Goal: Task Accomplishment & Management: Manage account settings

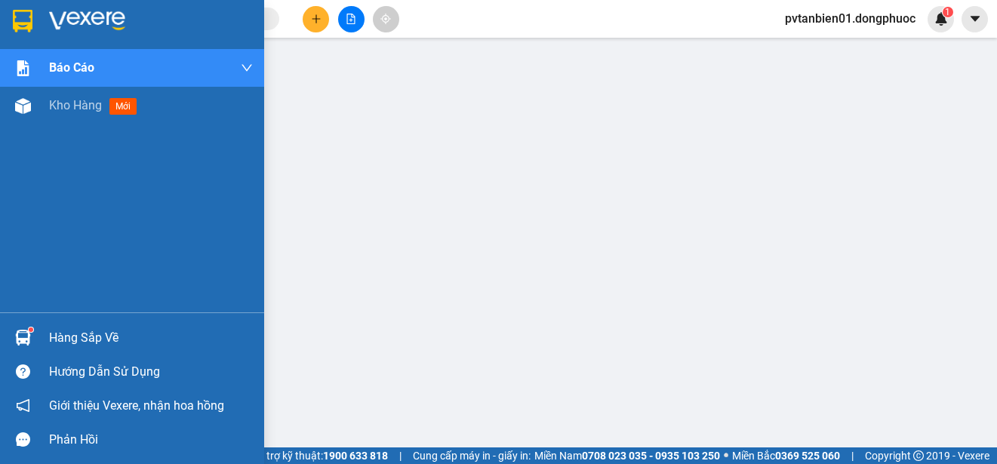
drag, startPoint x: 57, startPoint y: 332, endPoint x: 126, endPoint y: 340, distance: 69.9
click at [57, 332] on div "Hàng sắp về" at bounding box center [151, 338] width 204 height 23
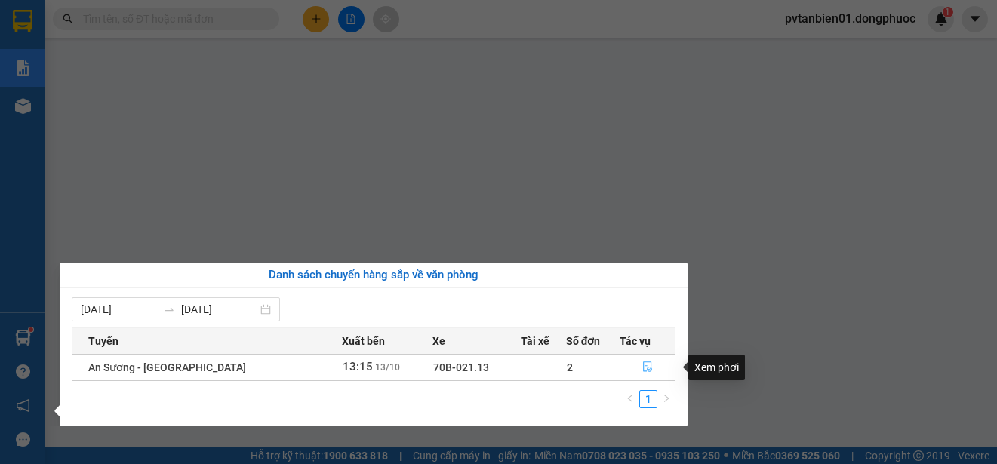
click at [645, 366] on icon "file-done" at bounding box center [647, 367] width 11 height 11
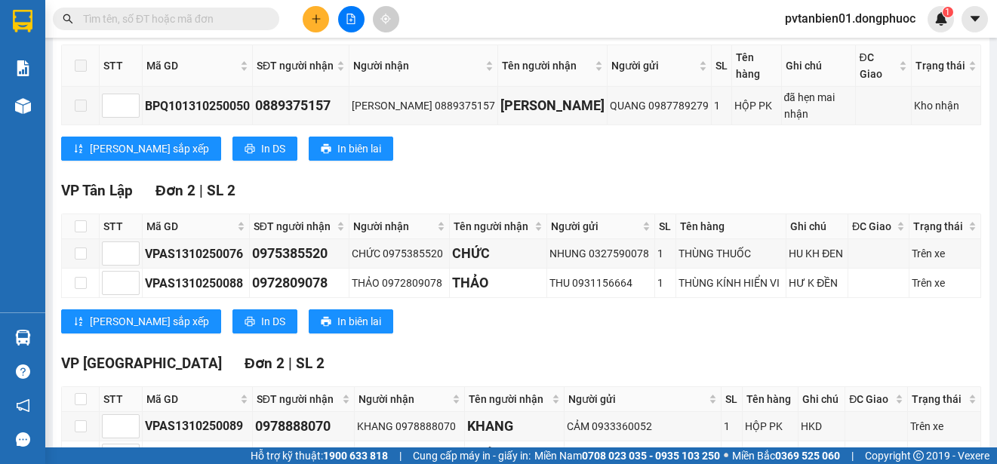
scroll to position [358, 0]
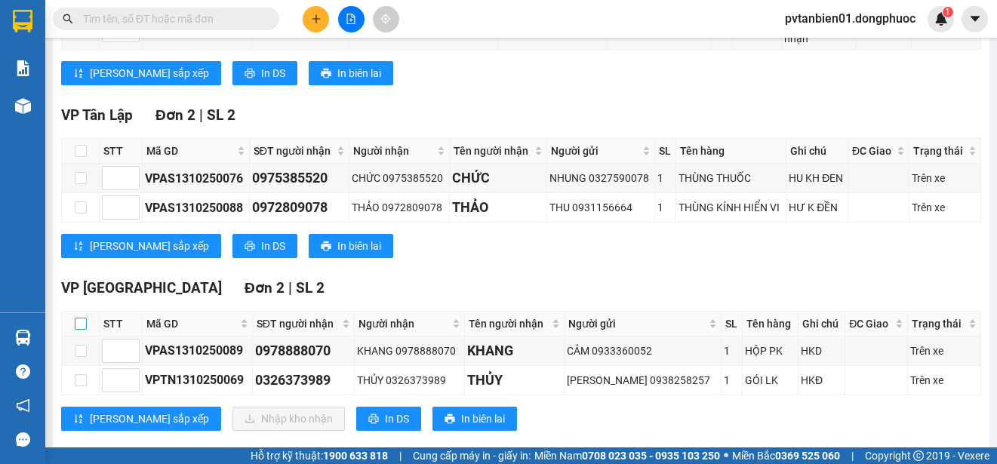
click at [77, 318] on input "checkbox" at bounding box center [81, 324] width 12 height 12
checkbox input "true"
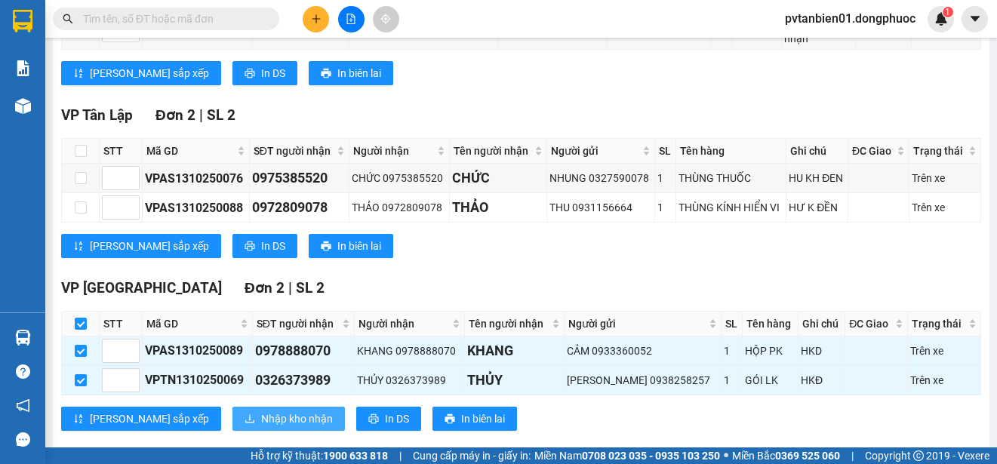
click at [266, 411] on span "Nhập kho nhận" at bounding box center [297, 419] width 72 height 17
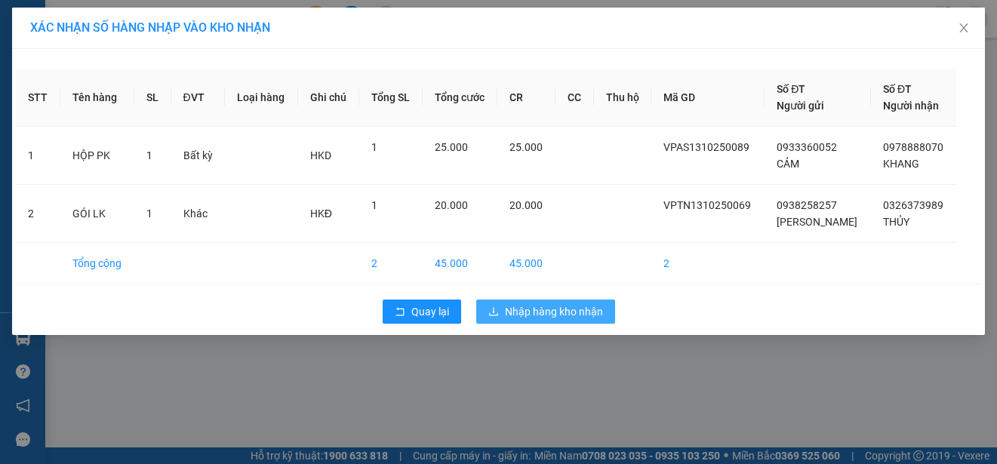
click at [574, 313] on span "Nhập hàng kho nhận" at bounding box center [554, 311] width 98 height 17
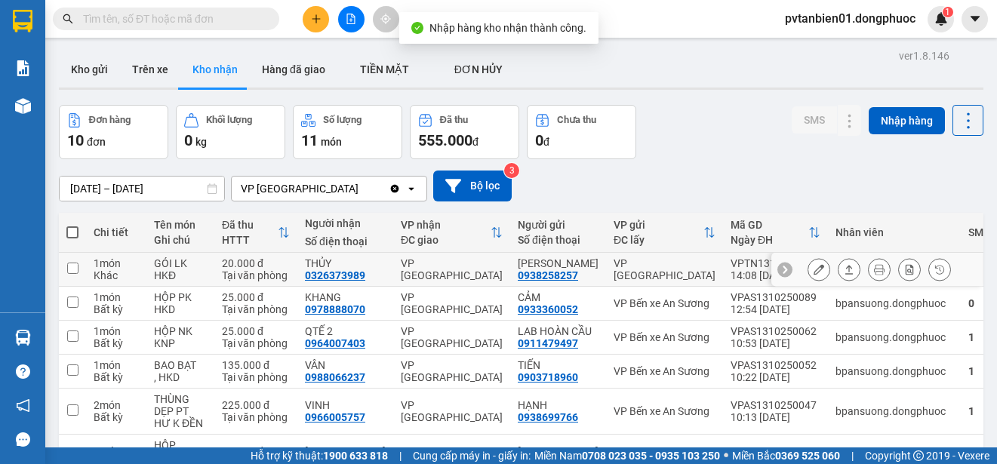
scroll to position [75, 0]
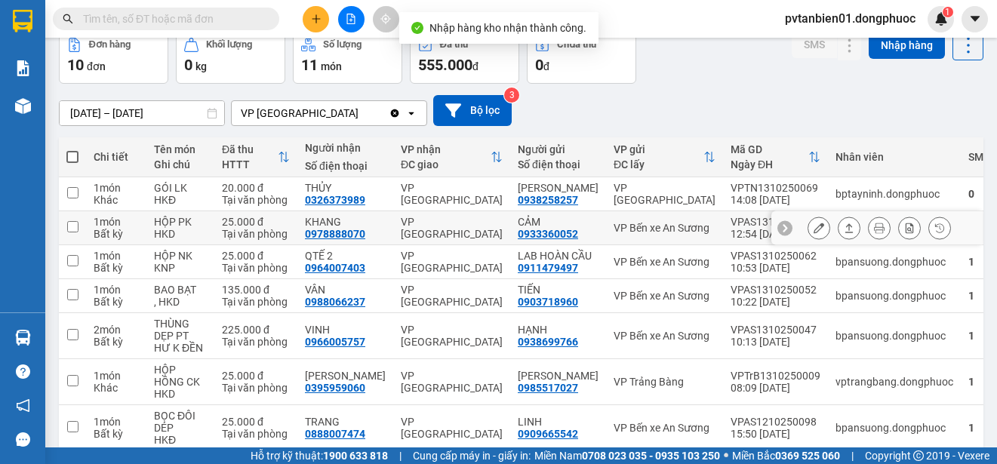
click at [76, 221] on input "checkbox" at bounding box center [72, 226] width 11 height 11
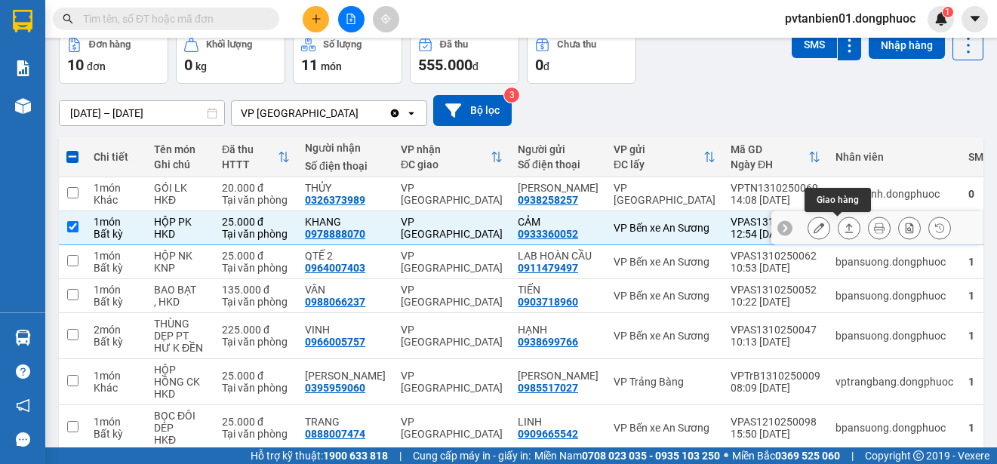
click at [844, 231] on icon at bounding box center [849, 228] width 11 height 11
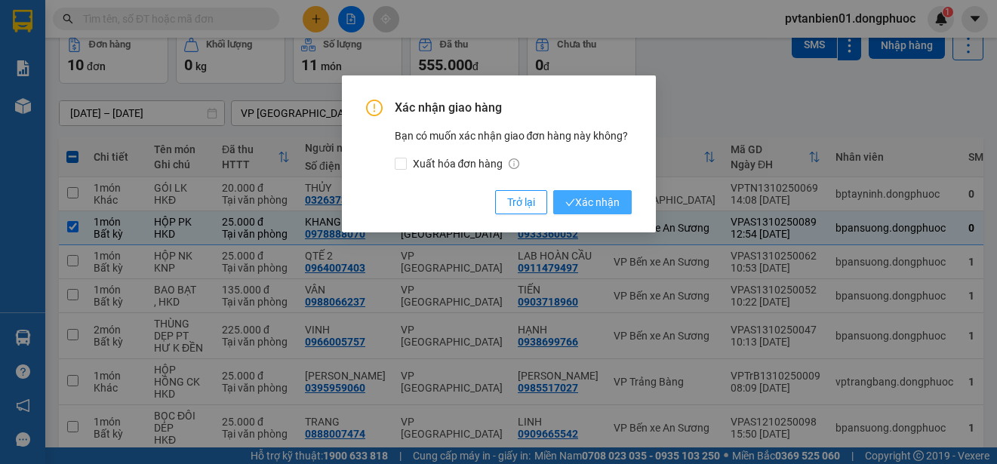
click at [605, 198] on span "Xác nhận" at bounding box center [592, 202] width 54 height 17
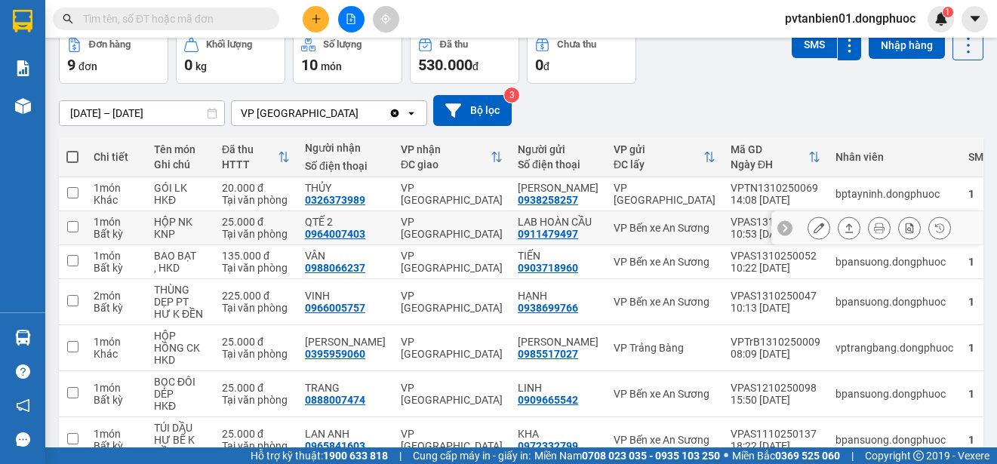
click at [72, 232] on input "checkbox" at bounding box center [72, 226] width 11 height 11
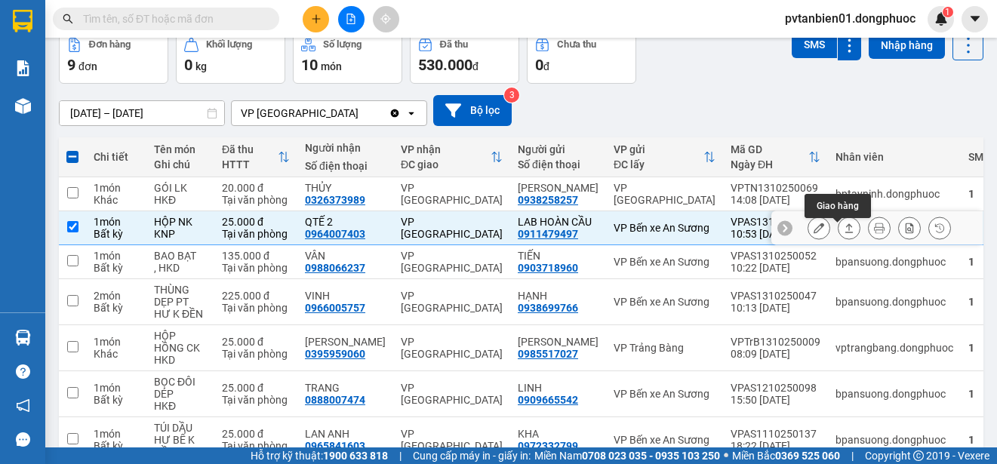
click at [844, 233] on icon at bounding box center [849, 228] width 11 height 11
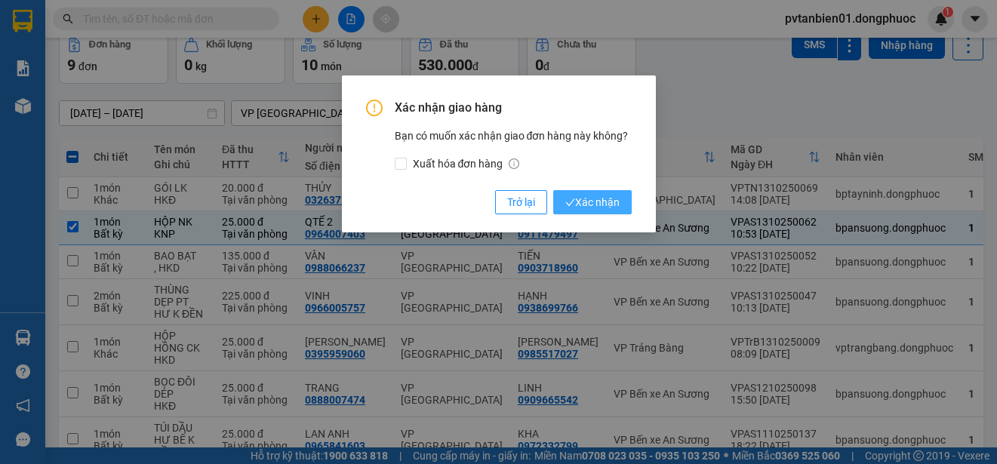
click at [590, 202] on span "Xác nhận" at bounding box center [592, 202] width 54 height 17
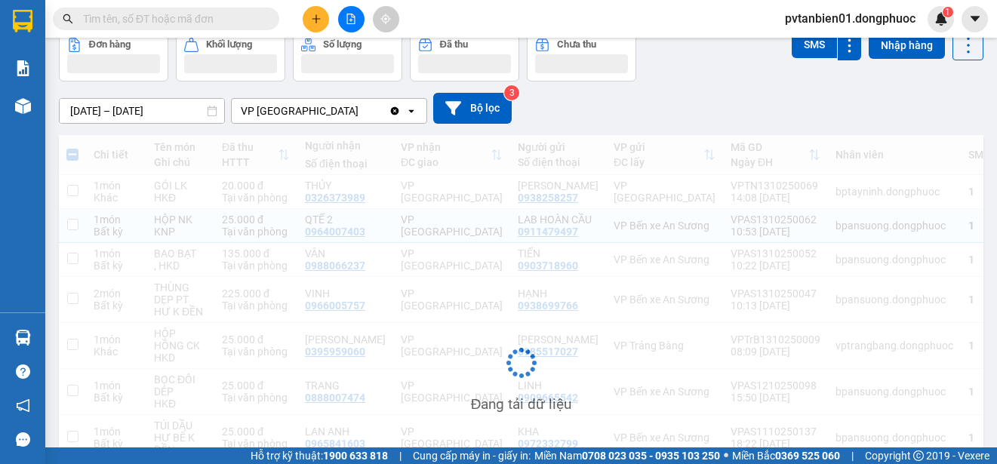
checkbox input "false"
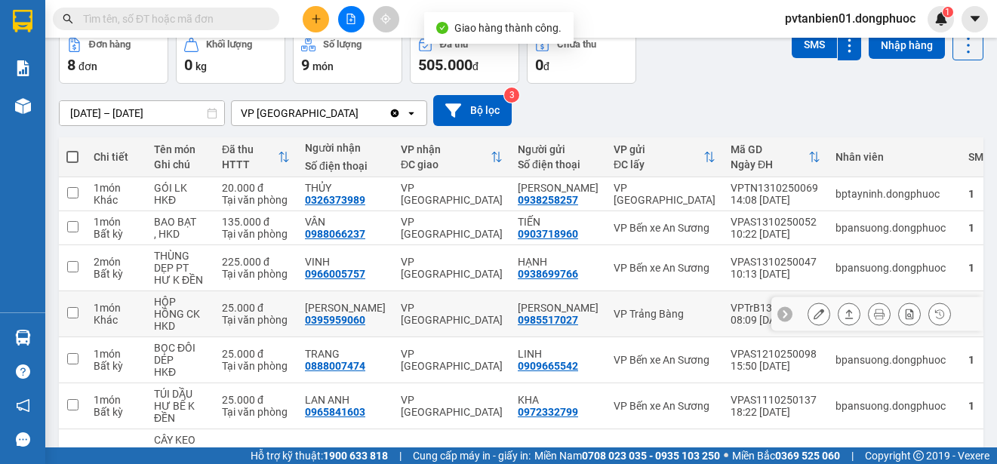
scroll to position [151, 0]
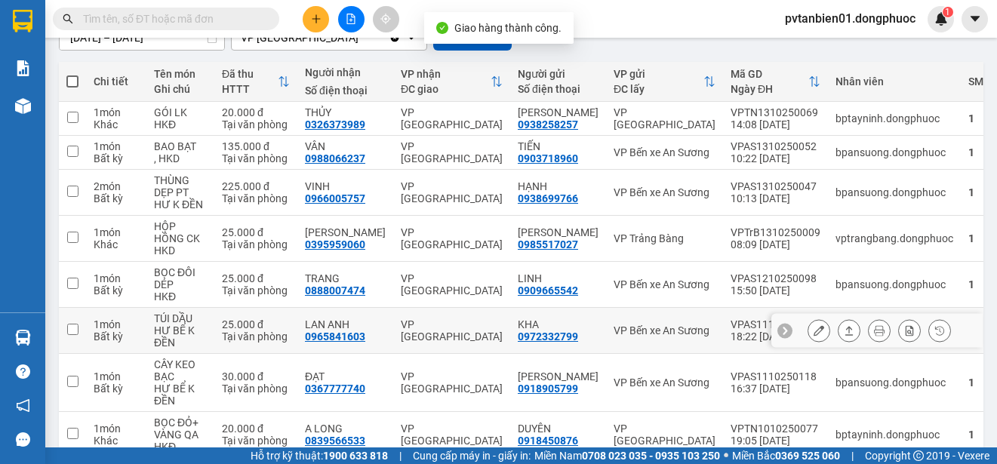
click at [69, 326] on input "checkbox" at bounding box center [72, 329] width 11 height 11
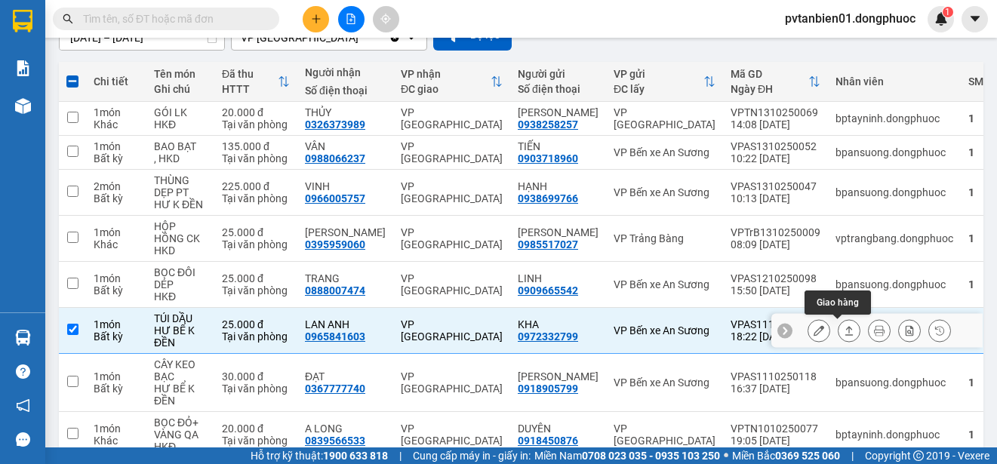
click at [844, 326] on icon at bounding box center [849, 330] width 11 height 11
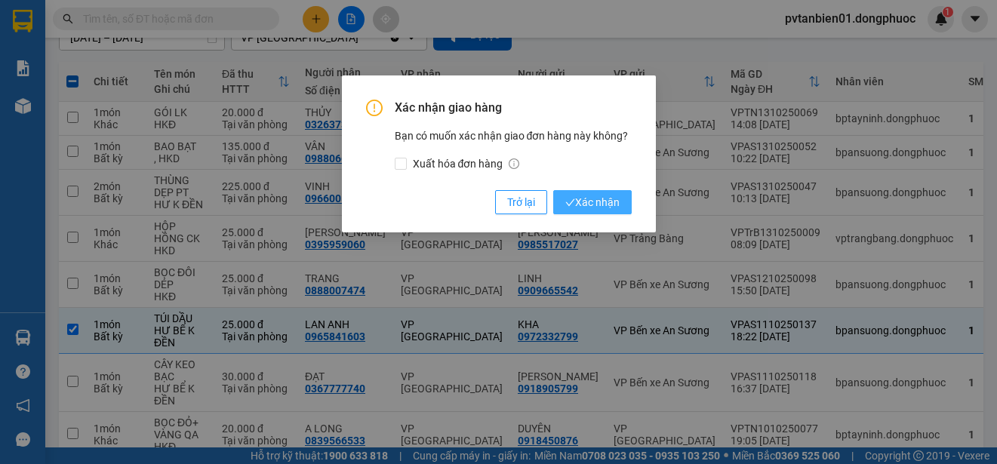
click at [584, 198] on span "Xác nhận" at bounding box center [592, 202] width 54 height 17
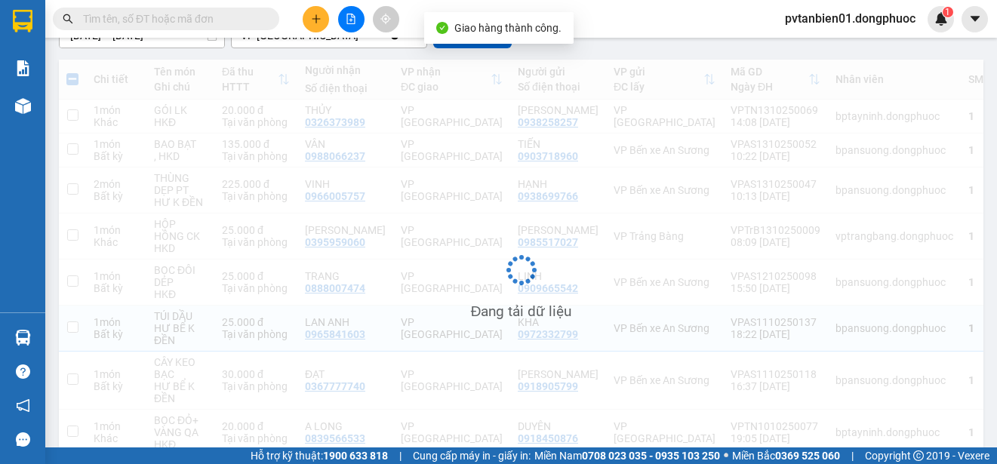
checkbox input "false"
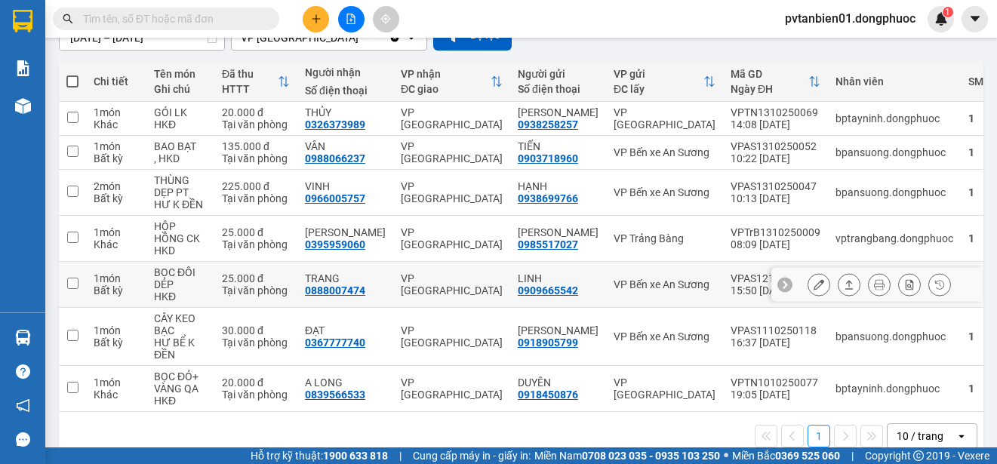
click at [60, 280] on td at bounding box center [72, 285] width 27 height 46
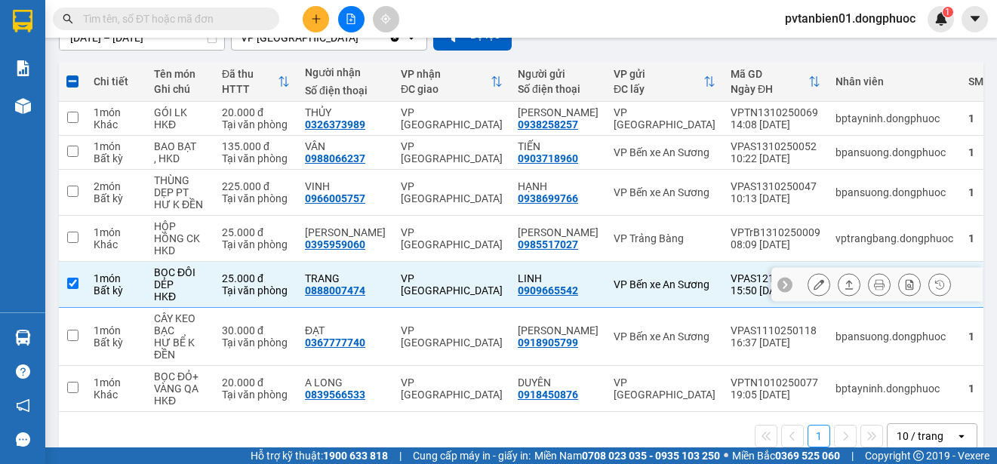
click at [845, 281] on icon at bounding box center [849, 284] width 8 height 9
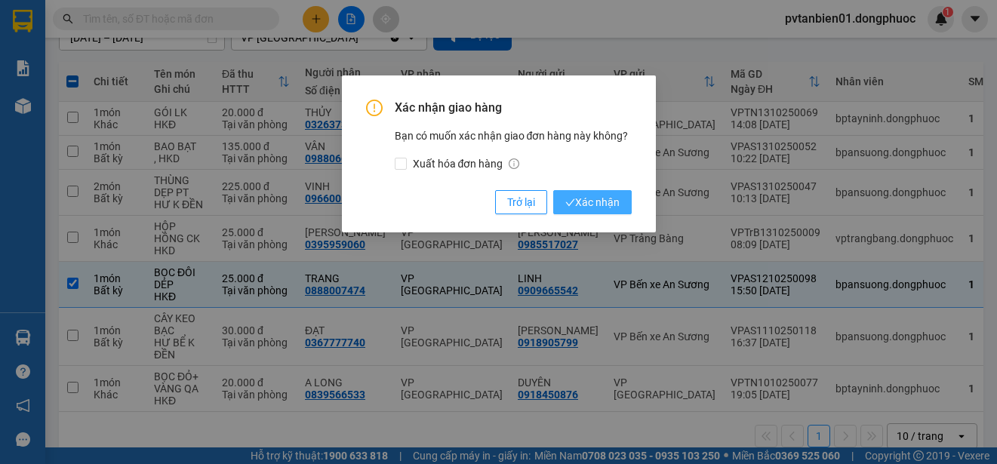
click at [614, 199] on span "Xác nhận" at bounding box center [592, 202] width 54 height 17
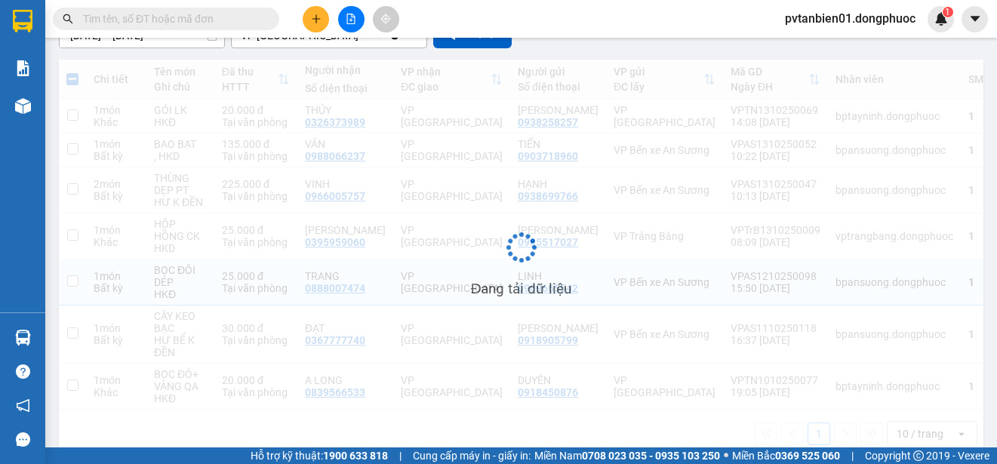
checkbox input "false"
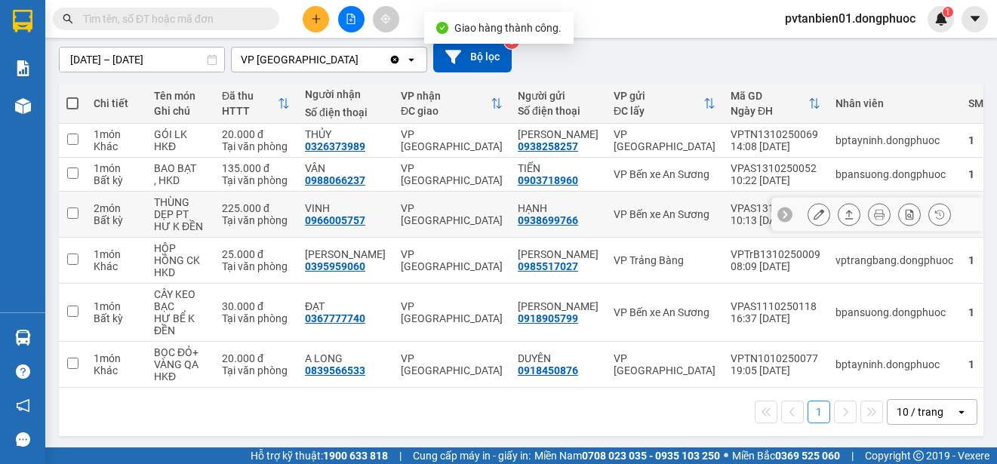
scroll to position [131, 0]
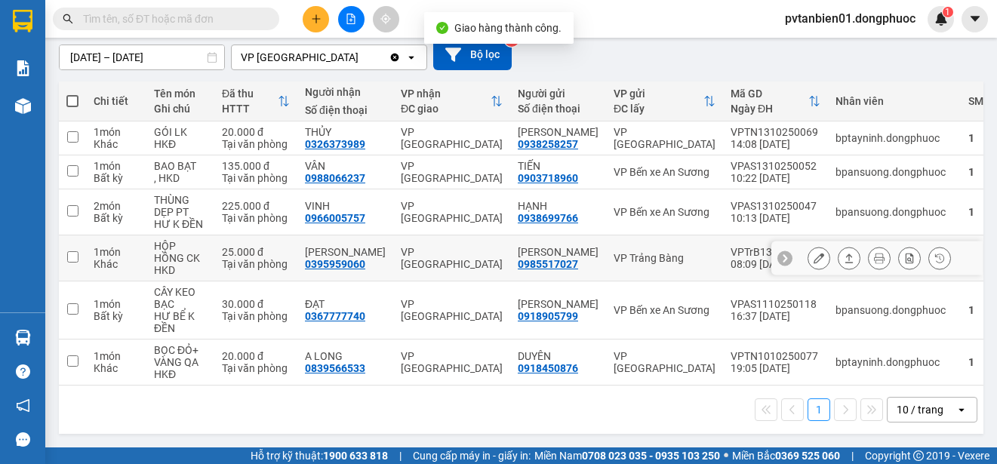
click at [75, 257] on input "checkbox" at bounding box center [72, 256] width 11 height 11
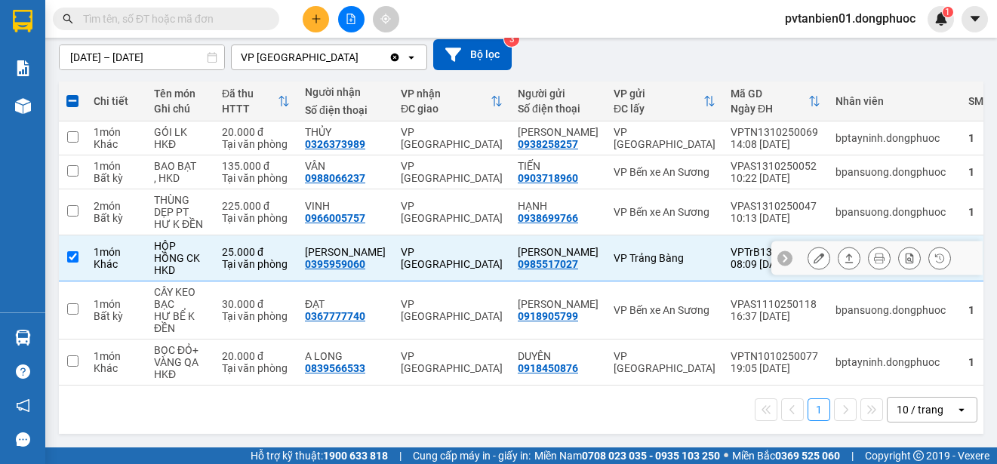
click at [844, 254] on icon at bounding box center [849, 258] width 11 height 11
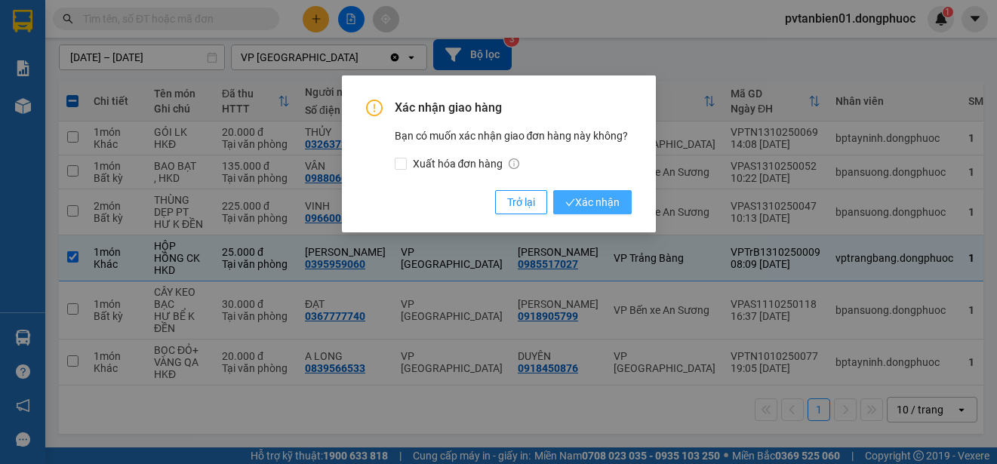
click at [599, 201] on span "Xác nhận" at bounding box center [592, 202] width 54 height 17
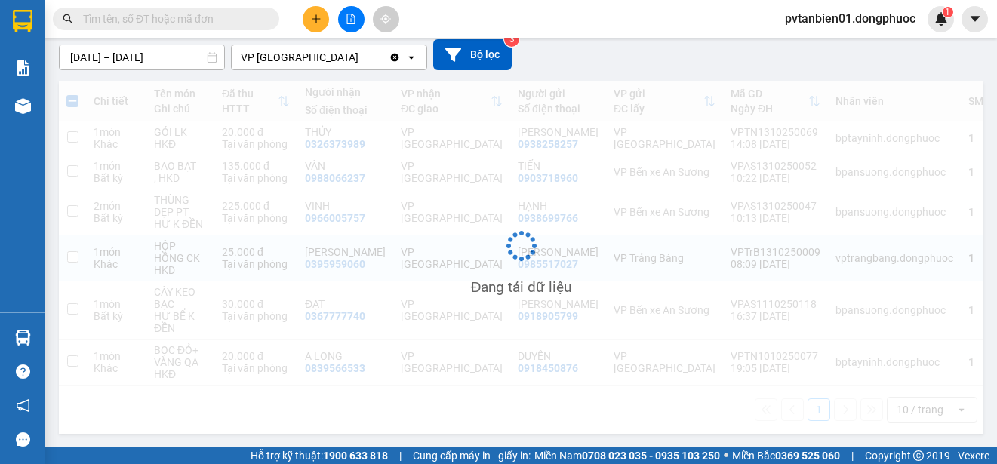
checkbox input "false"
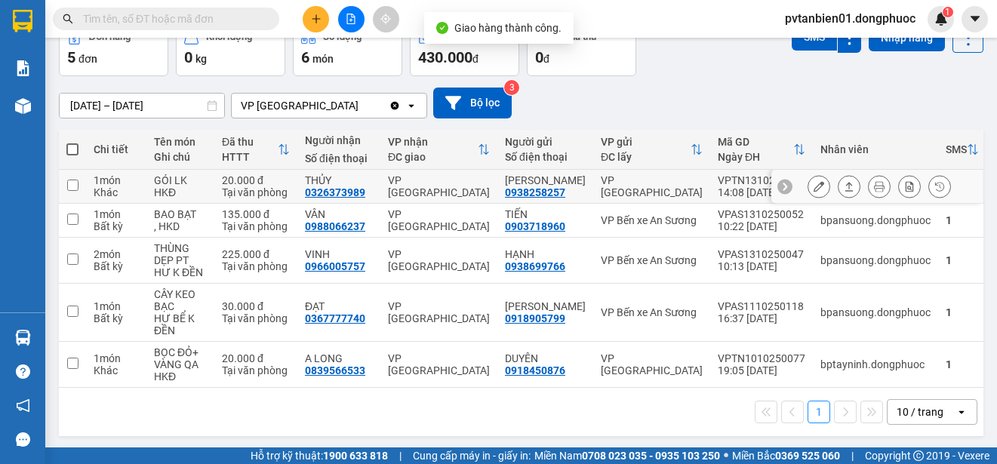
scroll to position [85, 0]
